Goal: Information Seeking & Learning: Learn about a topic

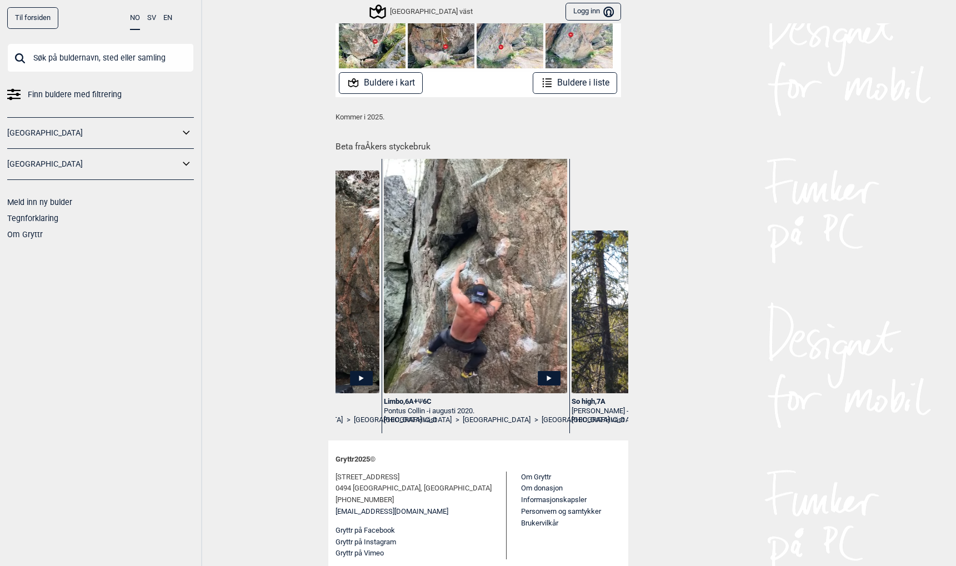
scroll to position [0, 1276]
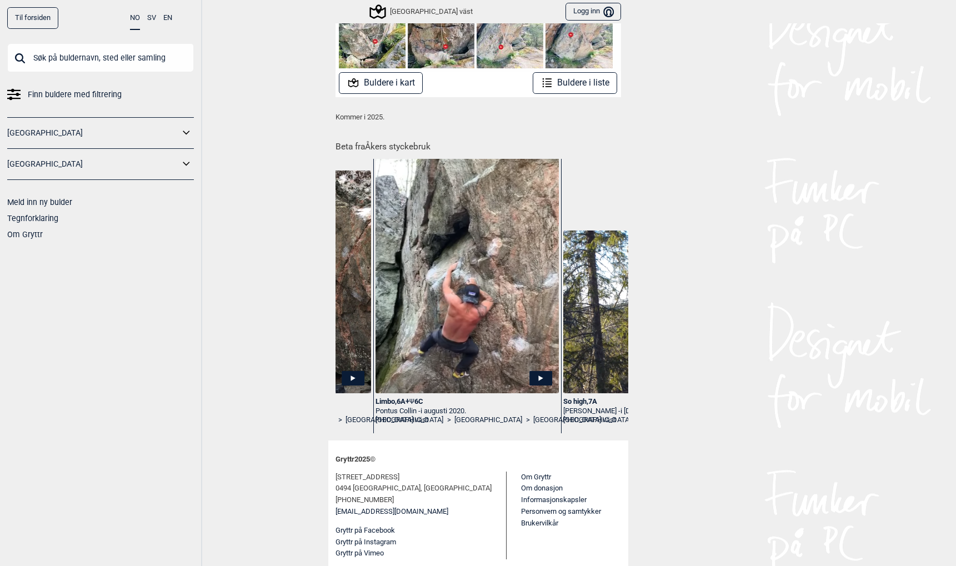
click at [52, 78] on div "Finn buldere med filtrering Norge Sverige Meld inn ny bulder Tegnforklaring Om …" at bounding box center [100, 142] width 187 height 199
click at [56, 43] on input "text" at bounding box center [100, 57] width 187 height 29
paste input "Mer Rolig Enn Fredelig"
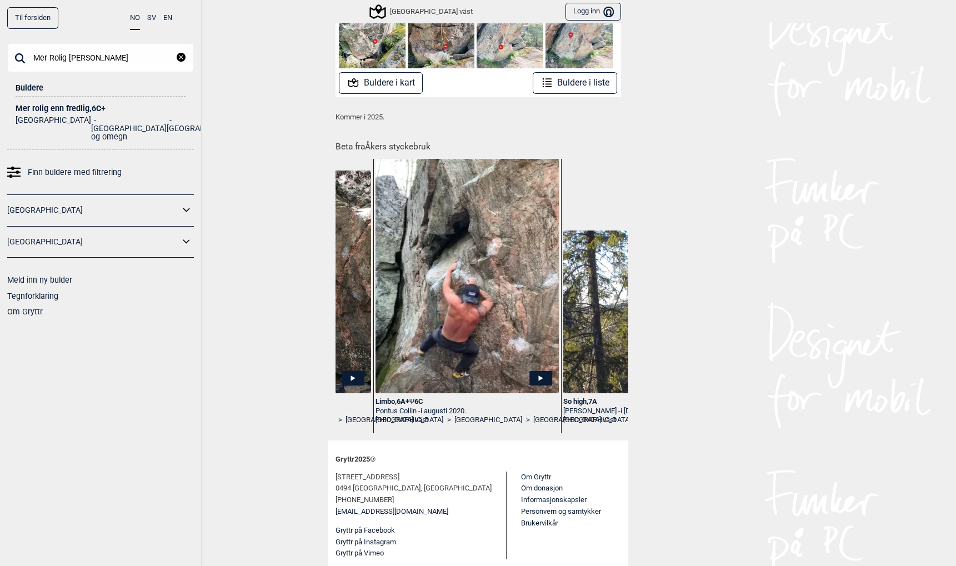
type input "Mer Rolig Enn Fredelig"
click at [31, 105] on div "Mer rolig enn fredlig , 6C+" at bounding box center [101, 108] width 170 height 8
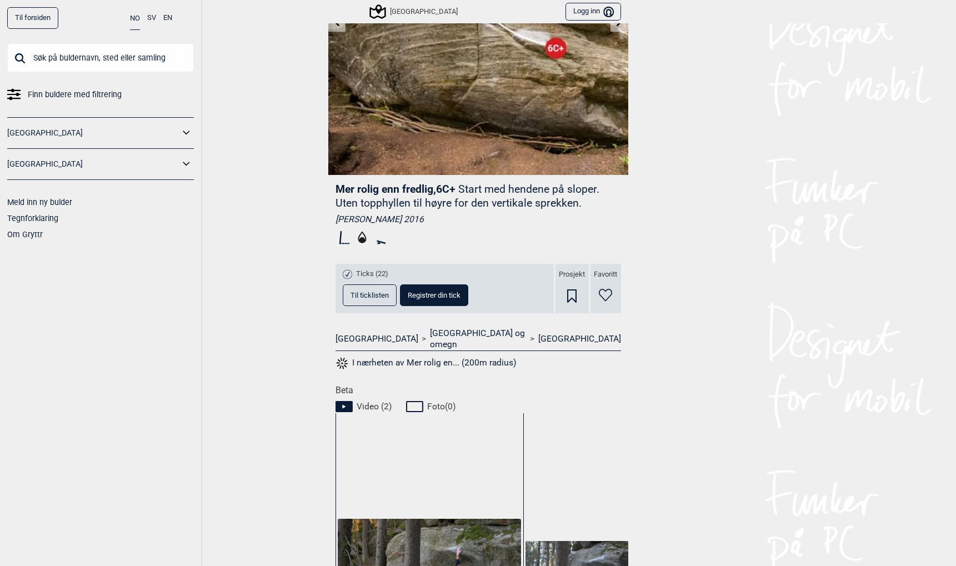
scroll to position [222, 0]
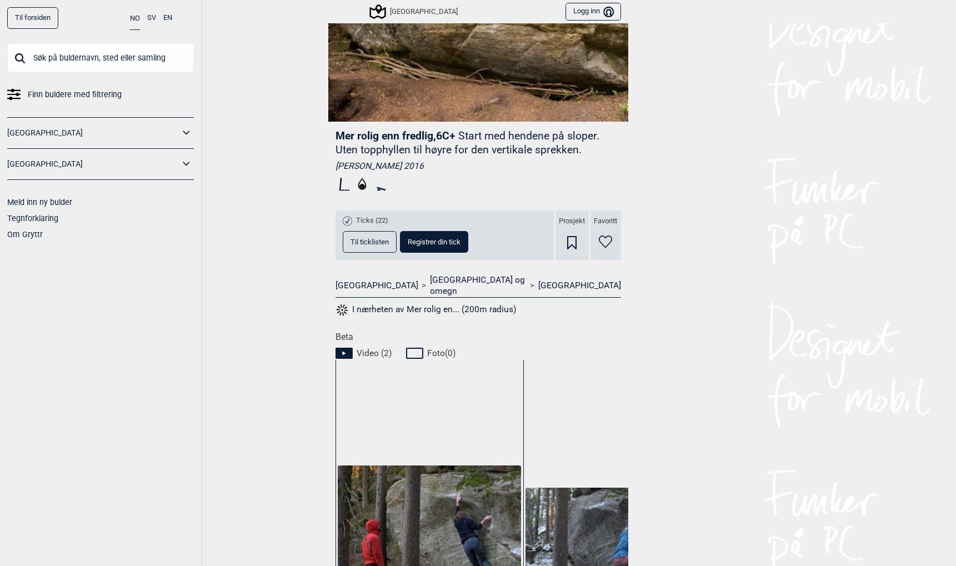
click at [363, 239] on span "Til ticklisten" at bounding box center [369, 241] width 38 height 7
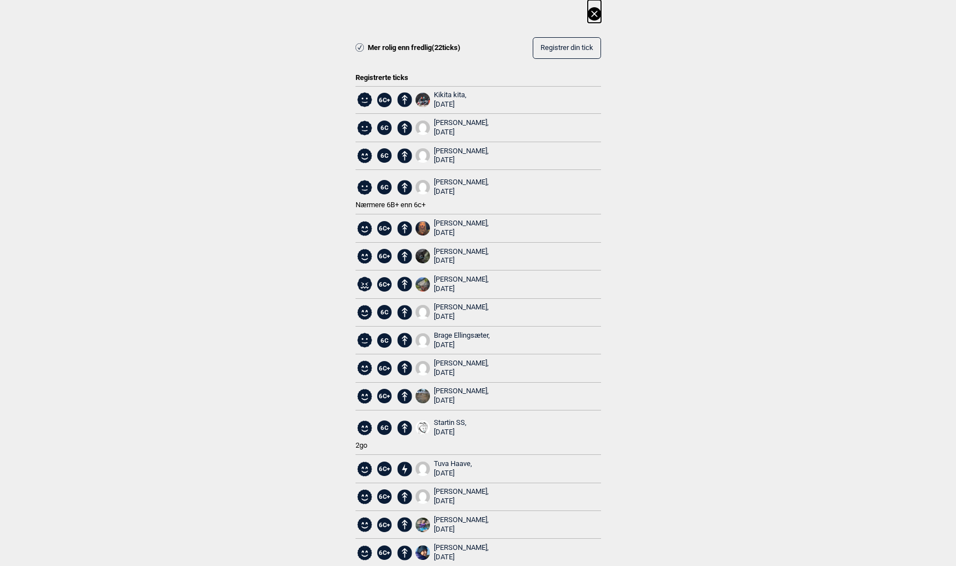
scroll to position [5, 0]
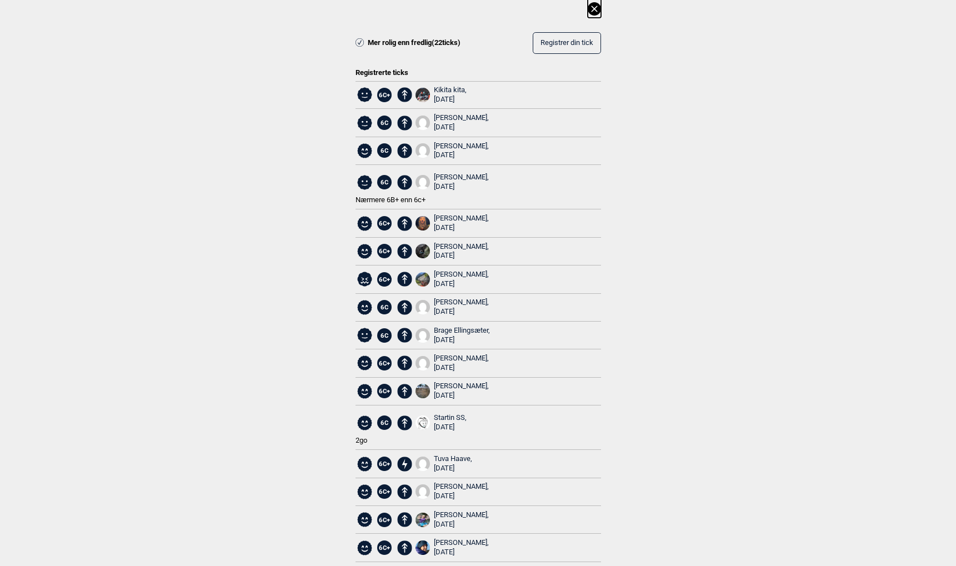
click at [594, 7] on icon at bounding box center [594, 8] width 13 height 13
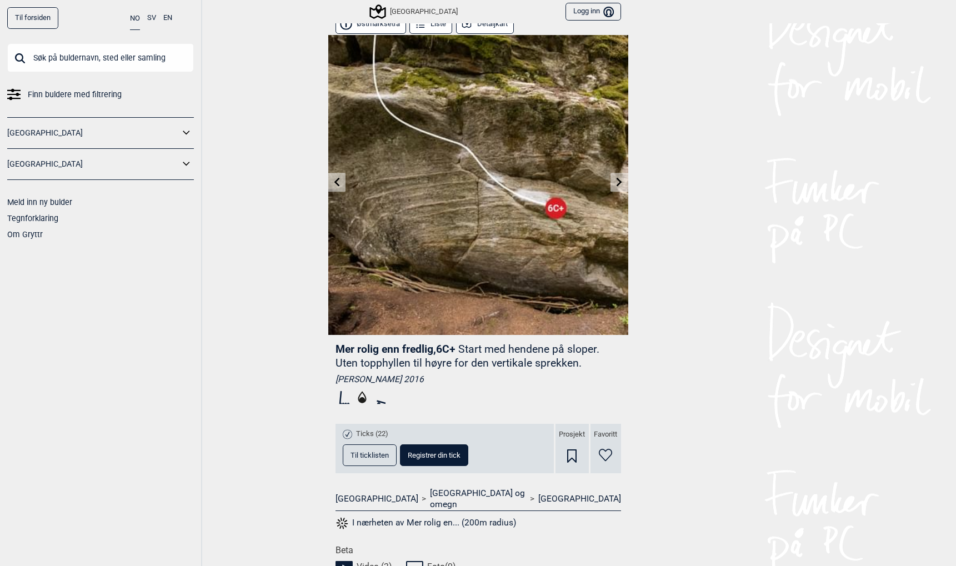
scroll to position [0, 0]
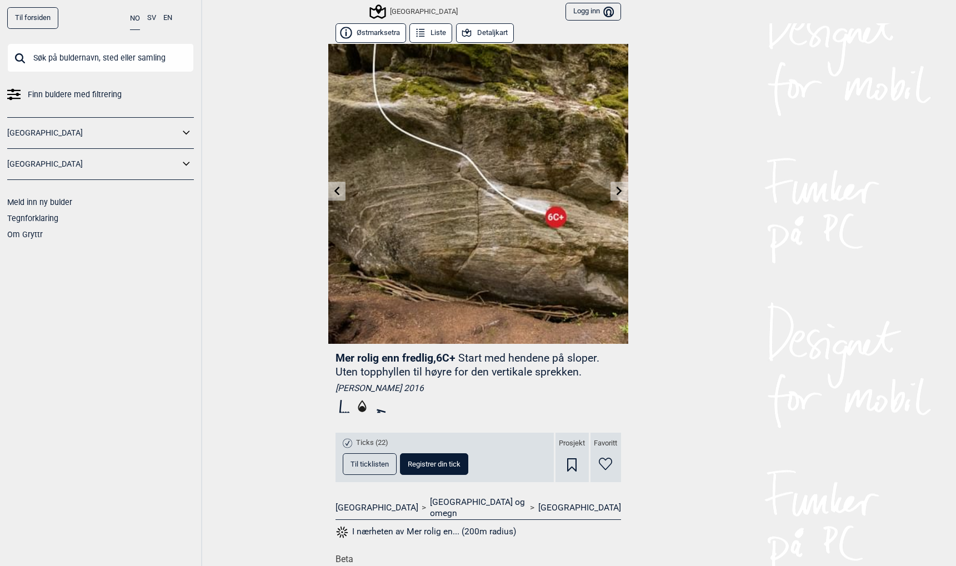
click at [343, 358] on span "Mer rolig enn fredlig , 6C+" at bounding box center [395, 358] width 120 height 13
drag, startPoint x: 343, startPoint y: 358, endPoint x: 410, endPoint y: 359, distance: 67.2
click at [410, 359] on span "Mer rolig enn fredlig , 6C+" at bounding box center [395, 358] width 120 height 13
copy span "Mer rolig enn fredlig"
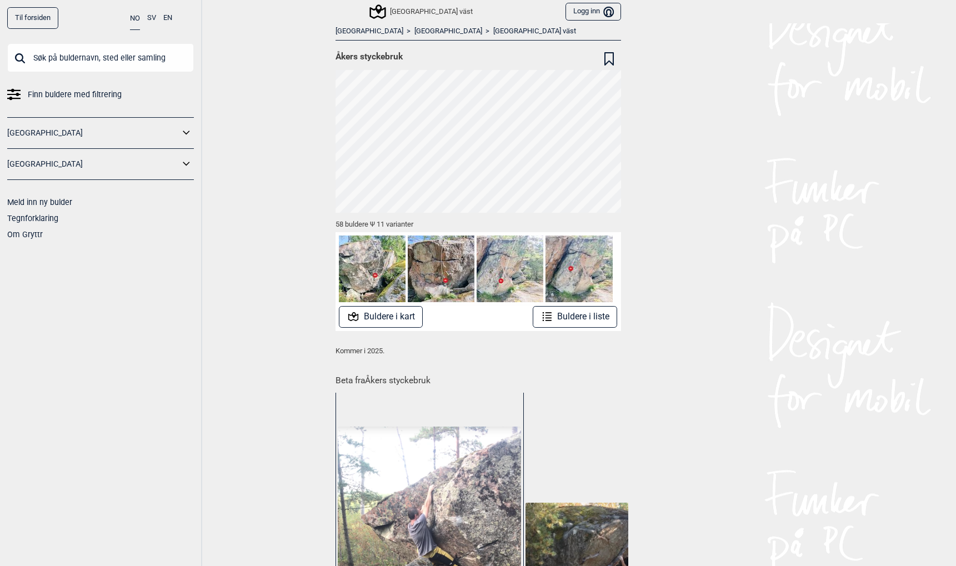
click at [407, 320] on button "Buldere i kart" at bounding box center [381, 317] width 84 height 22
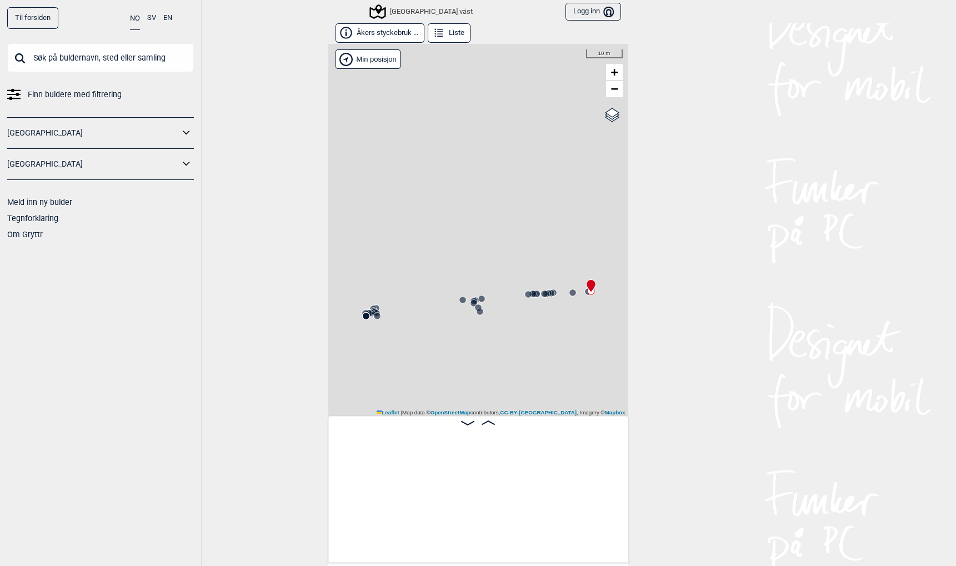
scroll to position [0, 87]
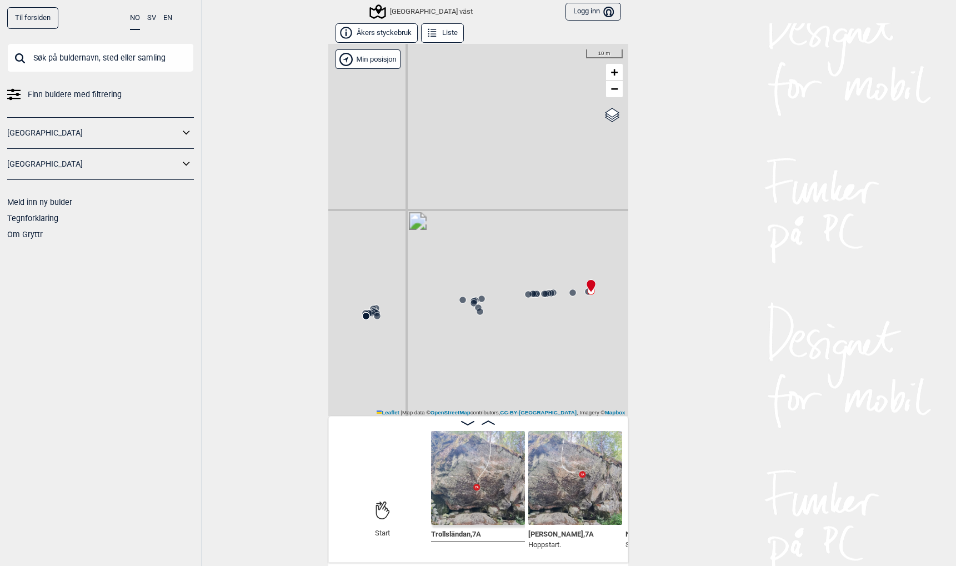
click at [548, 499] on img at bounding box center [575, 478] width 94 height 94
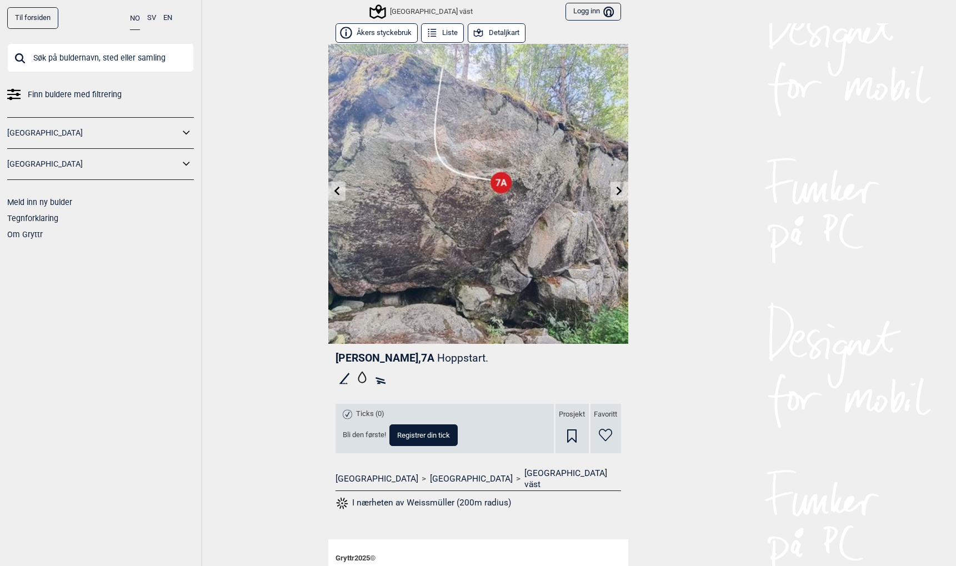
click at [375, 354] on span "Weissmüller , 7A" at bounding box center [384, 358] width 99 height 13
copy span "Weissmüller"
click at [378, 360] on span "Weissmüller , 7A" at bounding box center [384, 358] width 99 height 13
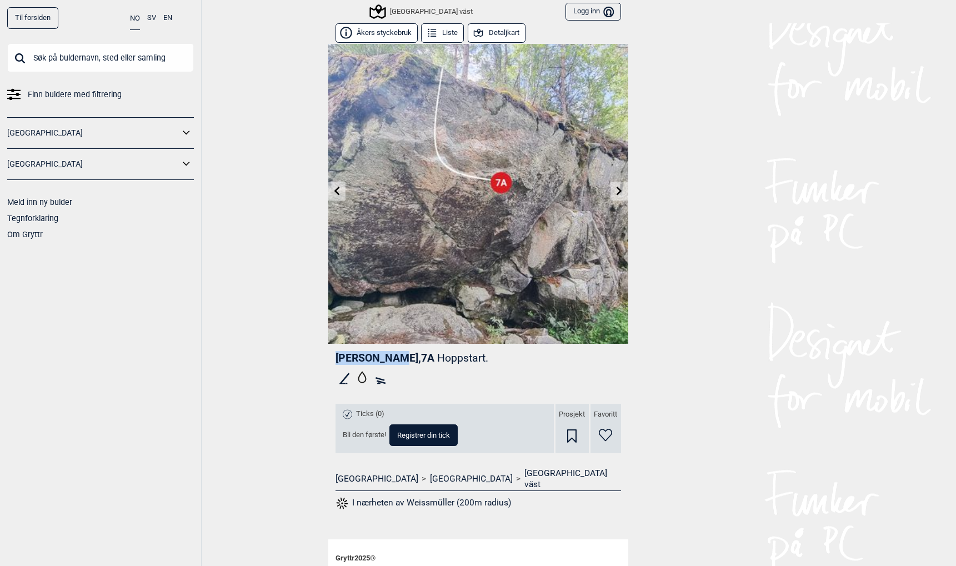
click at [498, 29] on button "Detaljkart" at bounding box center [497, 32] width 58 height 19
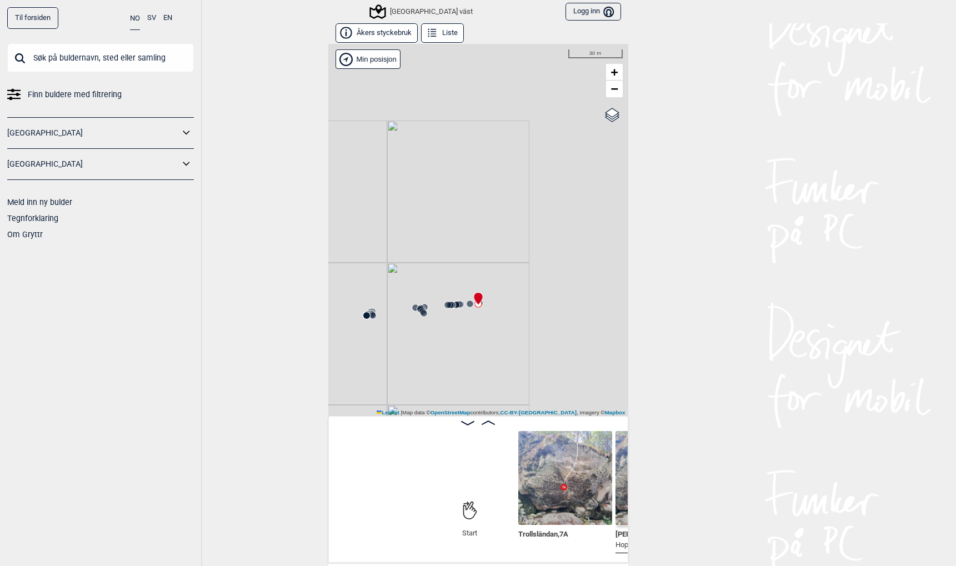
scroll to position [0, 184]
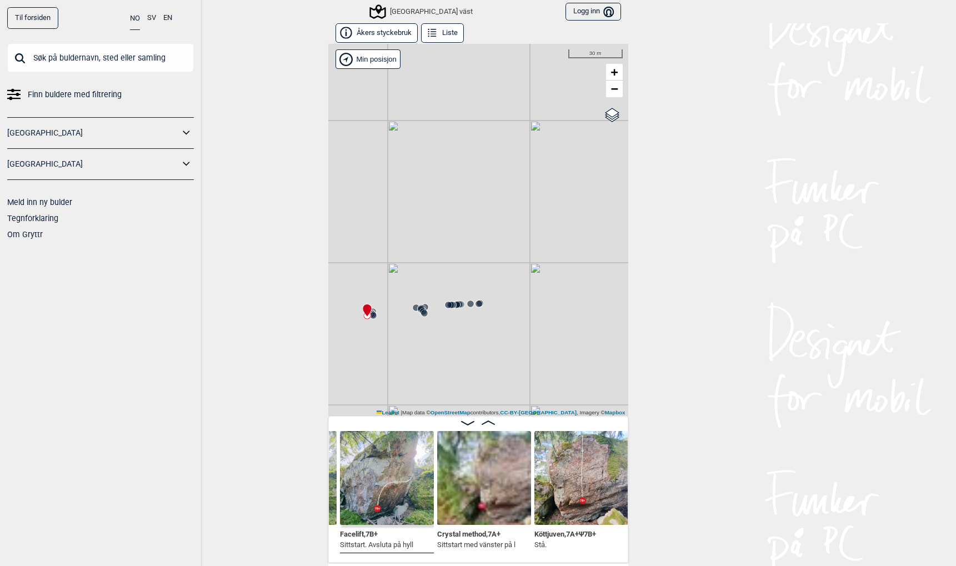
scroll to position [0, 3291]
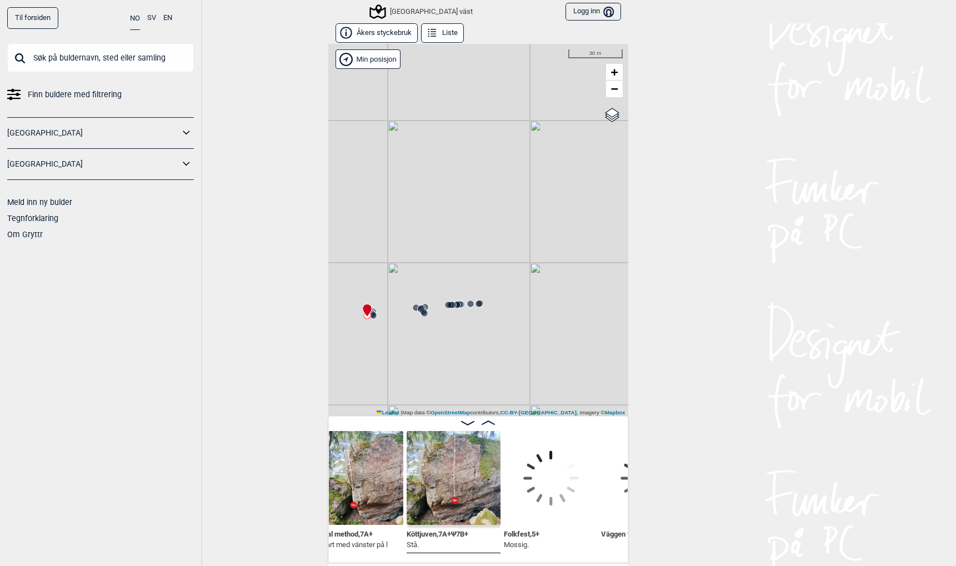
scroll to position [0, 3437]
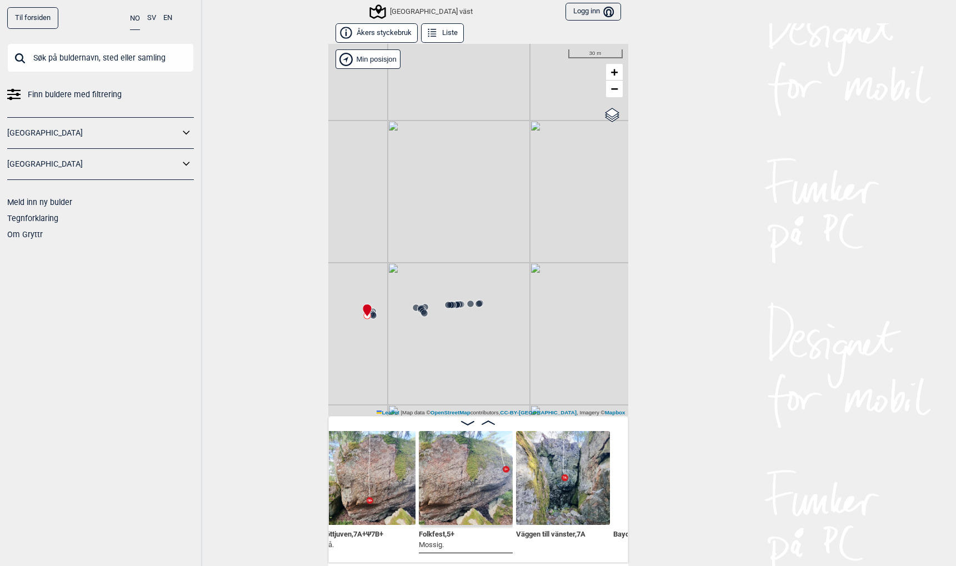
scroll to position [0, 3504]
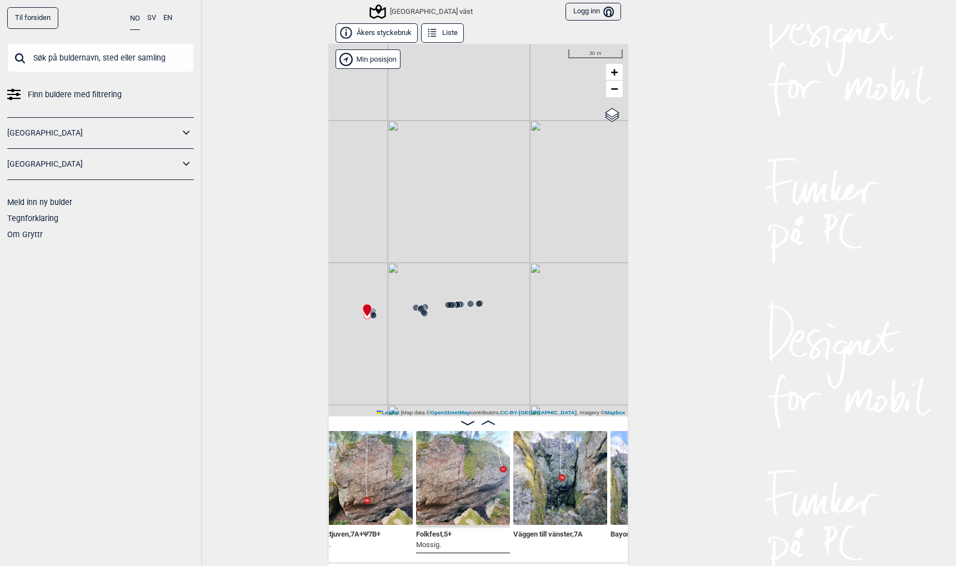
click at [365, 33] on button "Åkers styckebruk" at bounding box center [376, 32] width 82 height 19
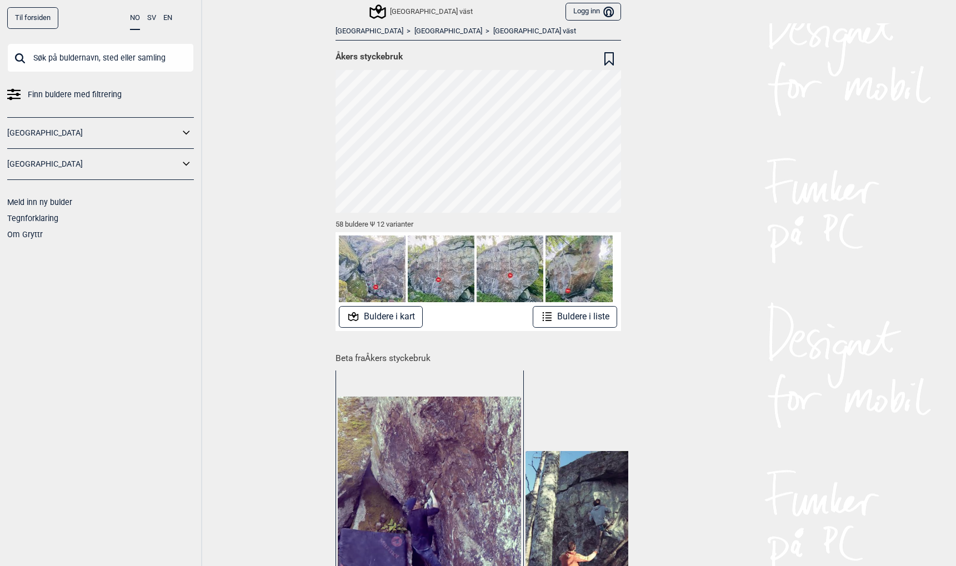
click at [21, 19] on link "Til forsiden" at bounding box center [32, 18] width 51 height 22
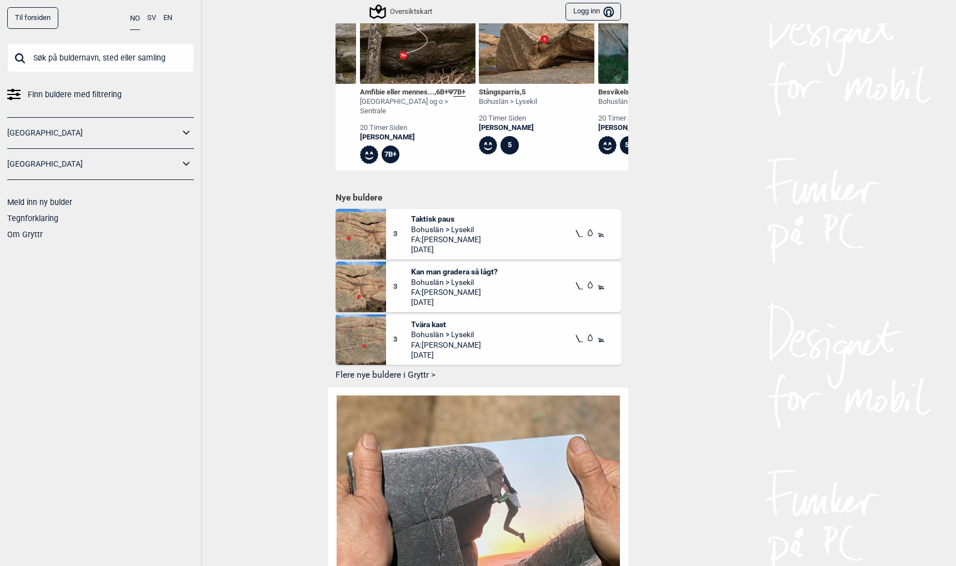
scroll to position [578, 0]
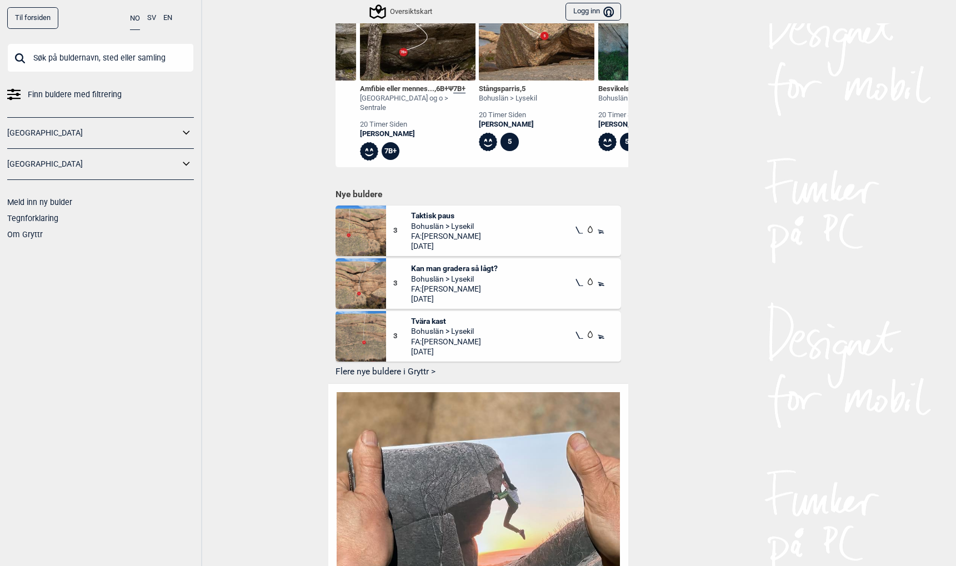
click at [26, 16] on link "Til forsiden" at bounding box center [32, 18] width 51 height 22
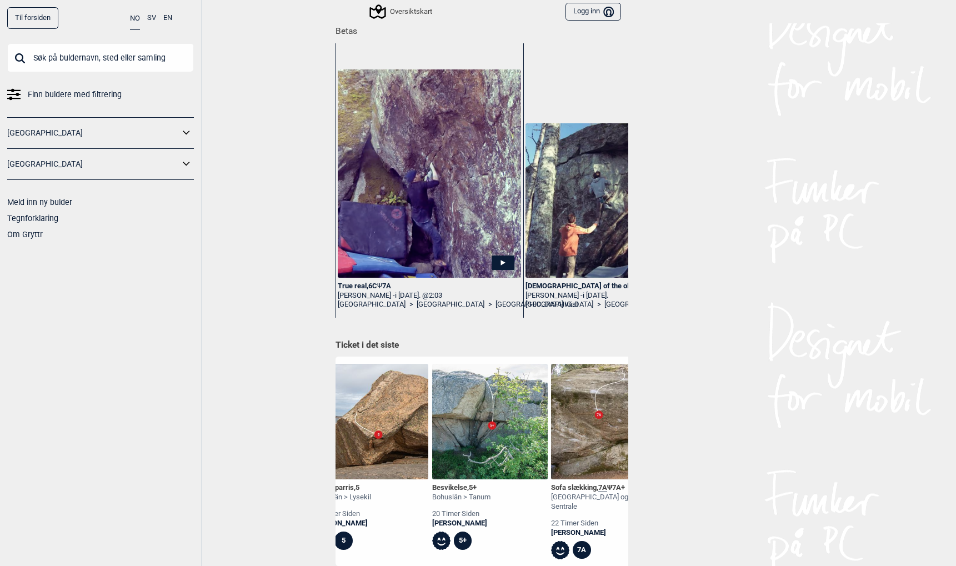
scroll to position [0, 0]
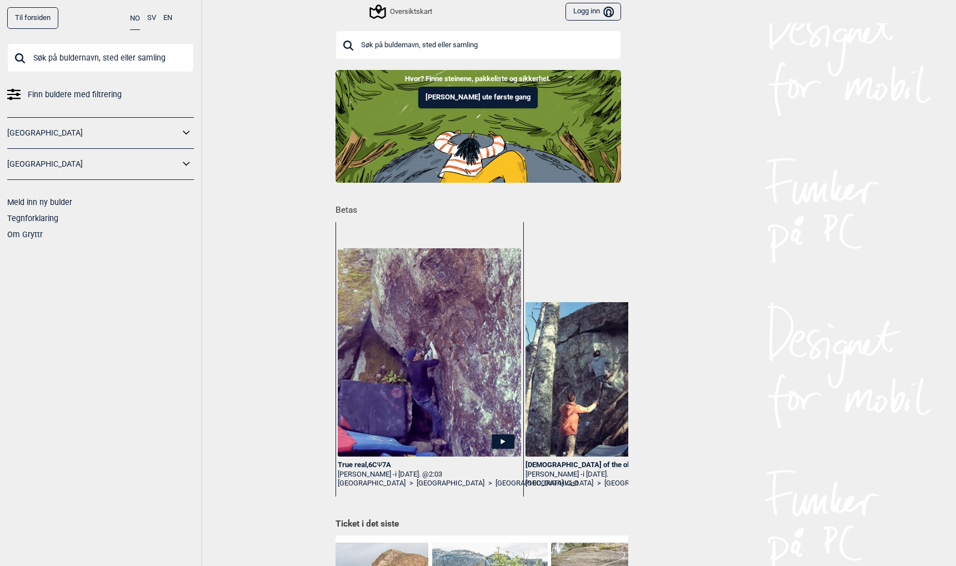
click at [369, 467] on div "True real , 6C Ψ 7A" at bounding box center [429, 464] width 183 height 9
click at [368, 463] on div "True real , 6C Ψ 7A" at bounding box center [429, 464] width 183 height 9
